Goal: Task Accomplishment & Management: Use online tool/utility

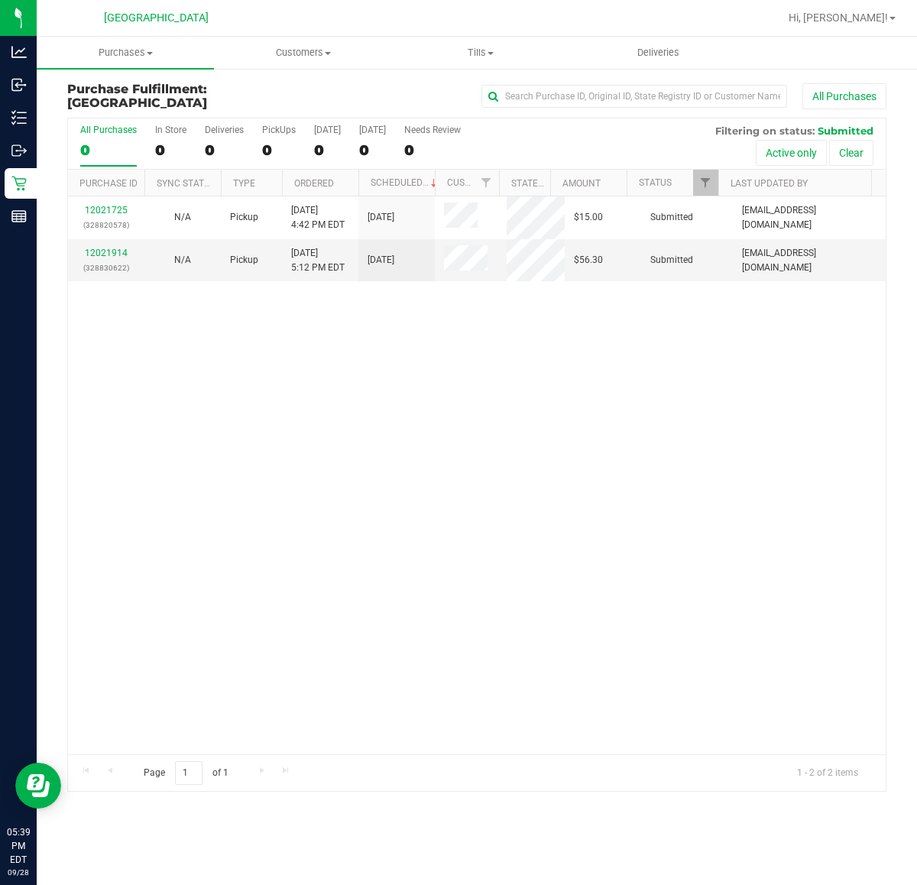
click at [820, 468] on div "12021725 (328820578) N/A Pickup [DATE] 4:42 PM EDT 9/28/2025 $15.00 Submitted […" at bounding box center [476, 475] width 817 height 558
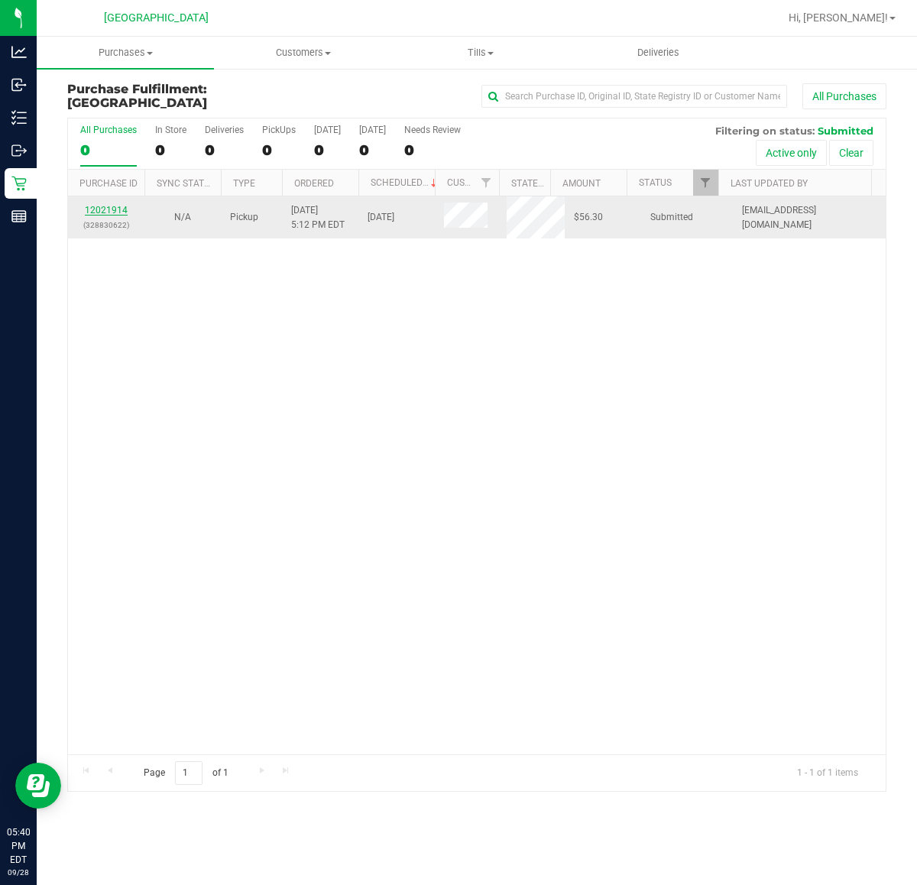
click at [95, 212] on link "12021914" at bounding box center [106, 210] width 43 height 11
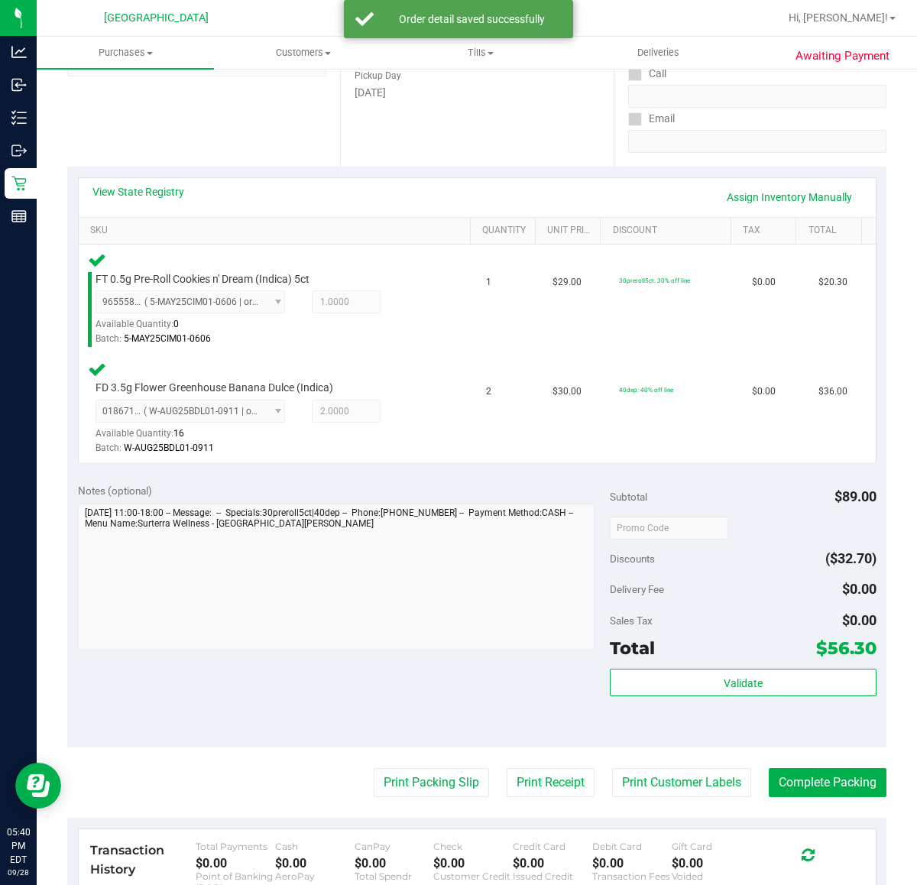
scroll to position [275, 0]
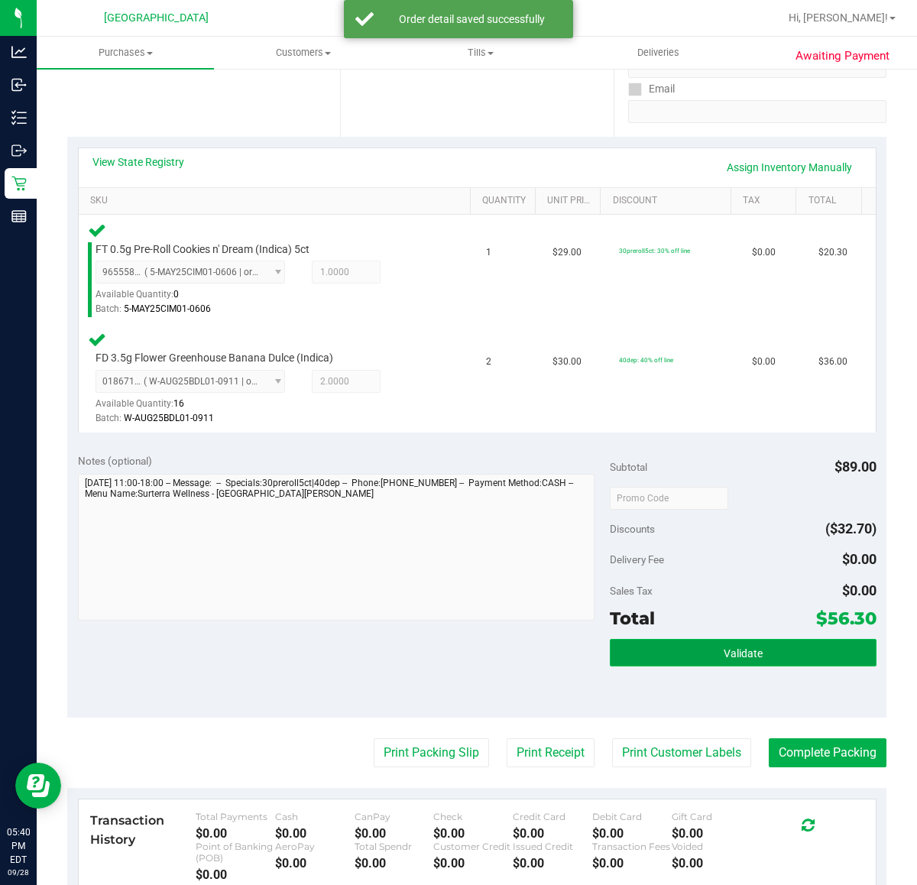
click at [736, 652] on span "Validate" at bounding box center [742, 653] width 39 height 12
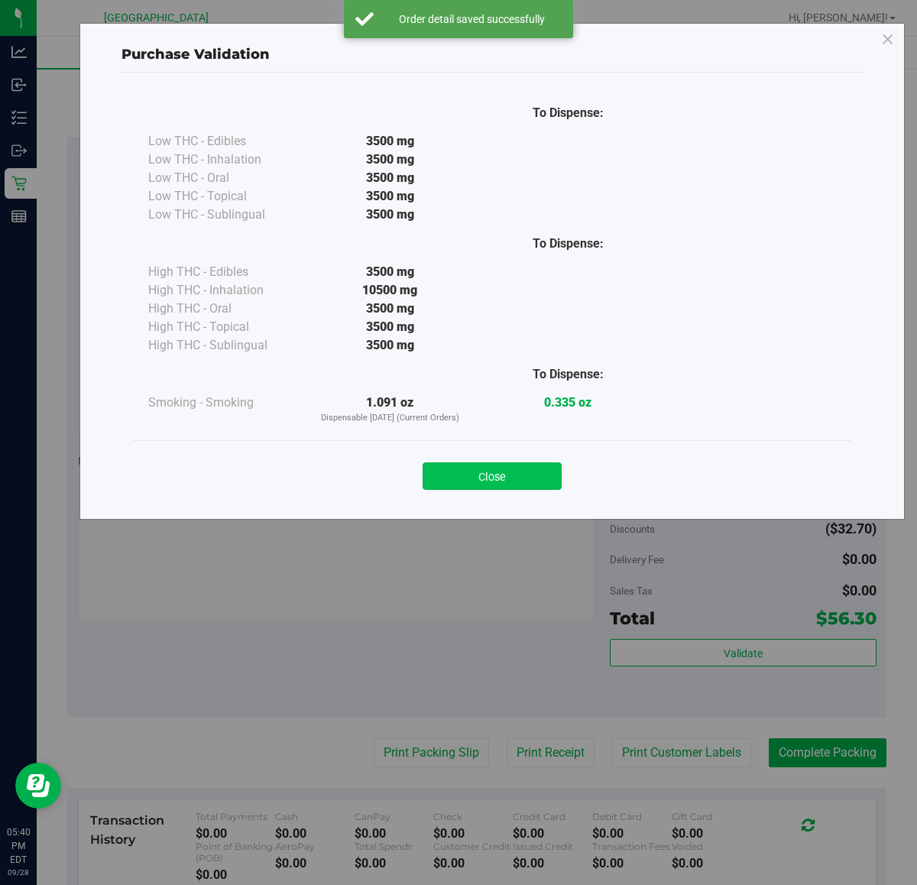
click at [471, 476] on button "Close" at bounding box center [491, 476] width 139 height 28
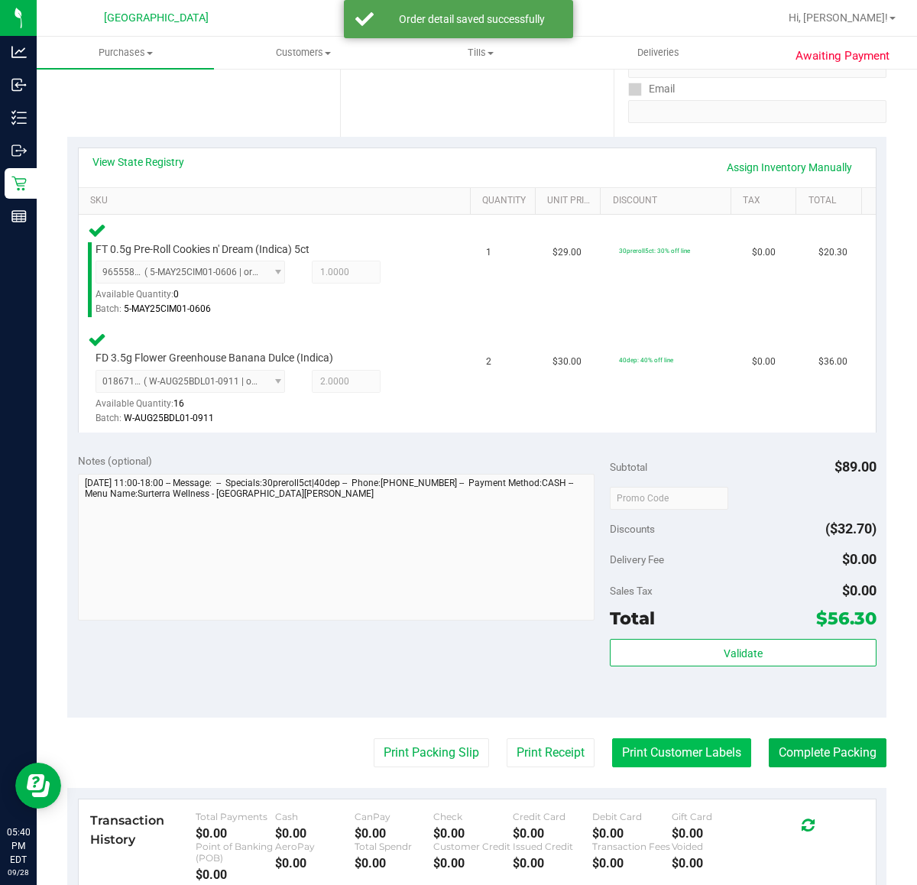
click at [669, 746] on button "Print Customer Labels" at bounding box center [681, 752] width 139 height 29
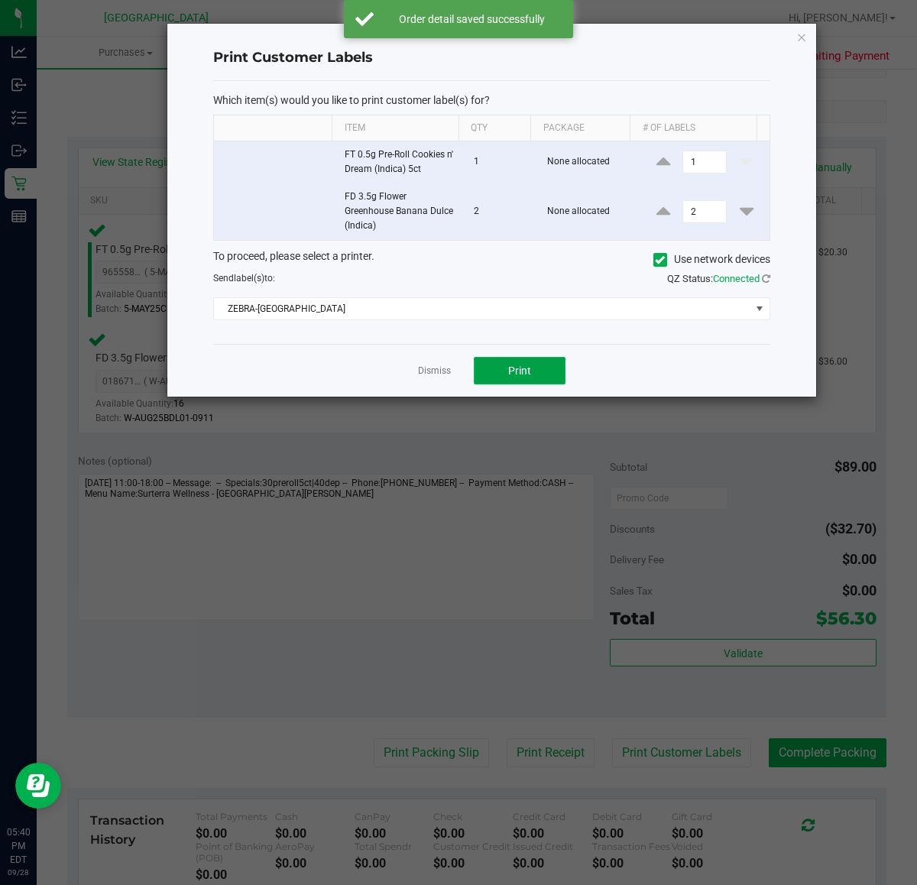
click at [540, 364] on button "Print" at bounding box center [520, 371] width 92 height 28
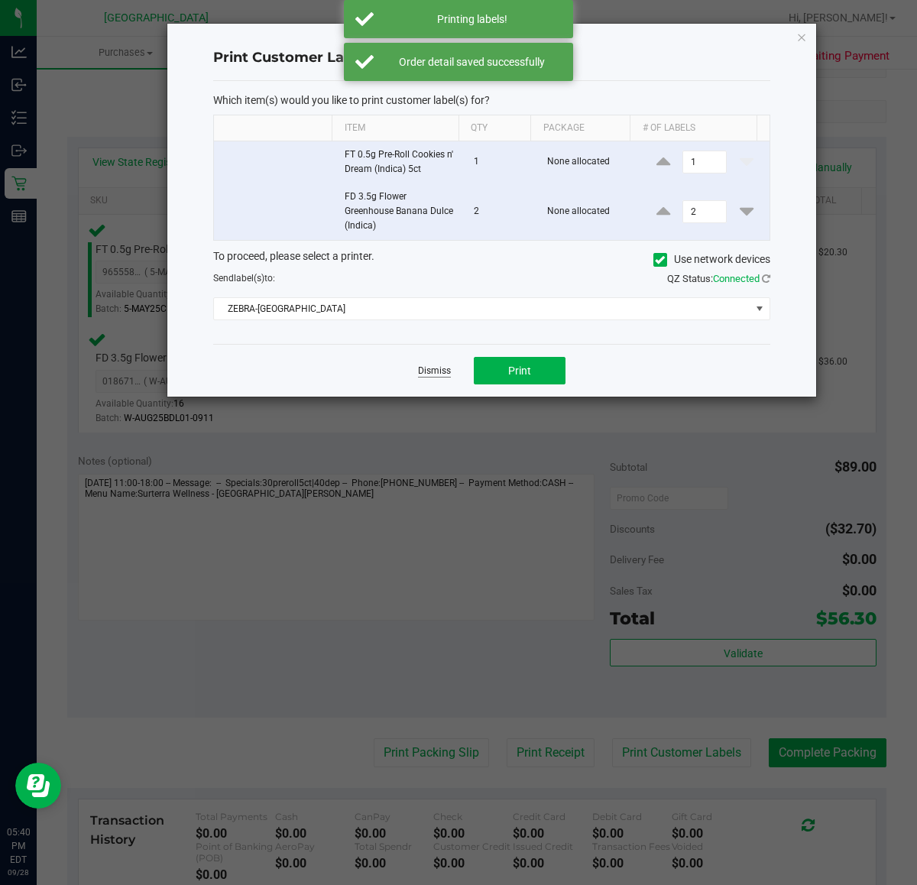
click at [432, 375] on link "Dismiss" at bounding box center [434, 370] width 33 height 13
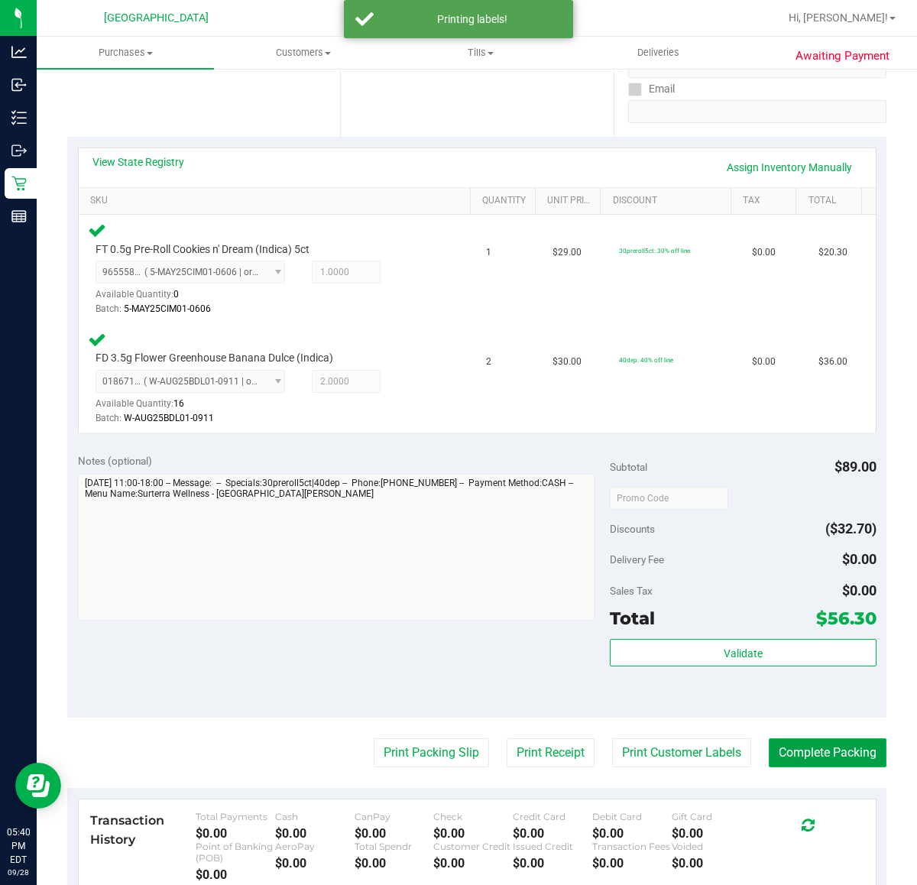
click at [800, 751] on button "Complete Packing" at bounding box center [828, 752] width 118 height 29
